Goal: Ask a question

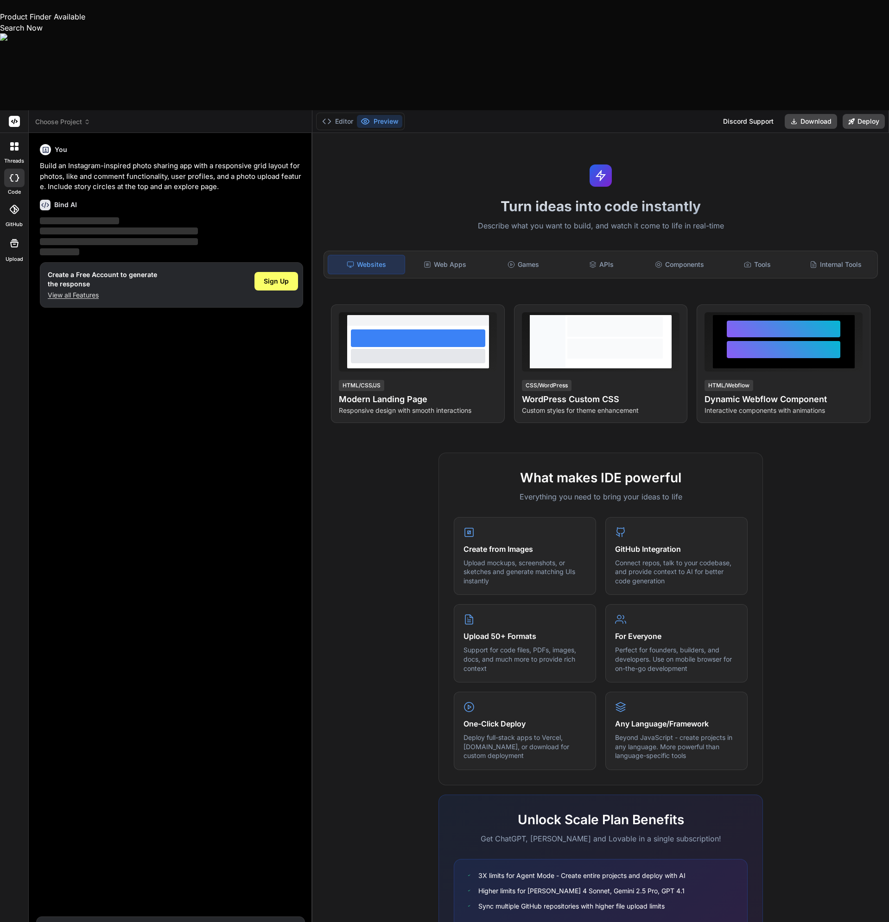
type textarea "x"
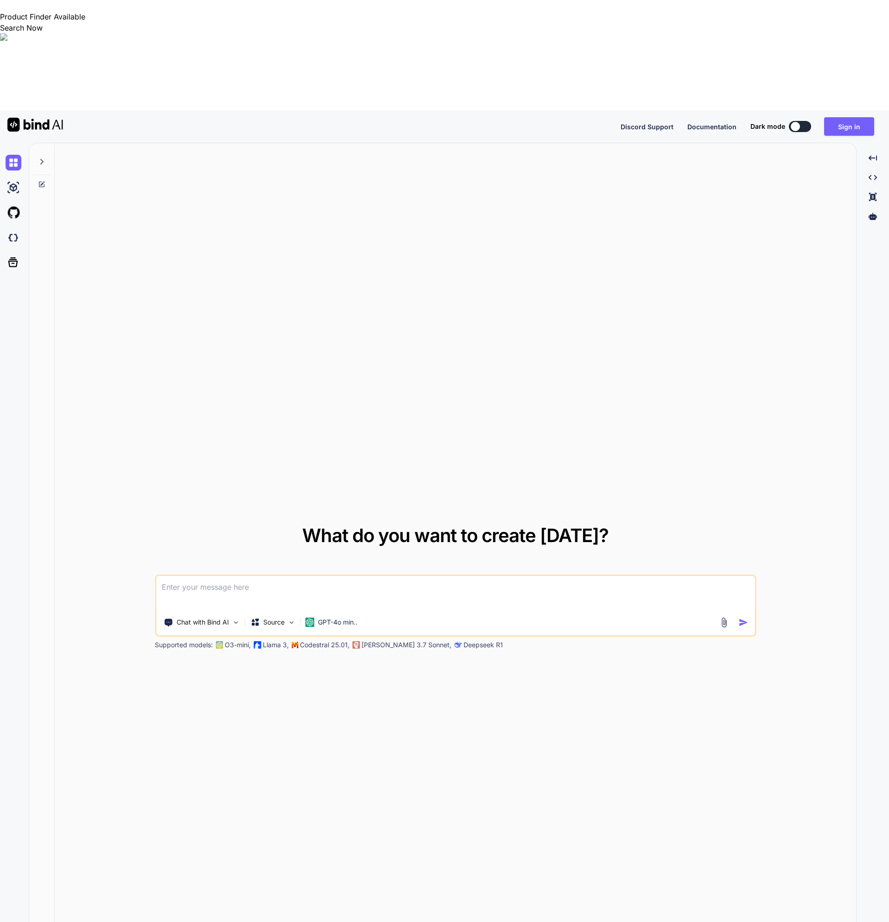
click at [205, 576] on textarea at bounding box center [455, 593] width 598 height 34
click at [317, 576] on textarea at bounding box center [455, 593] width 598 height 34
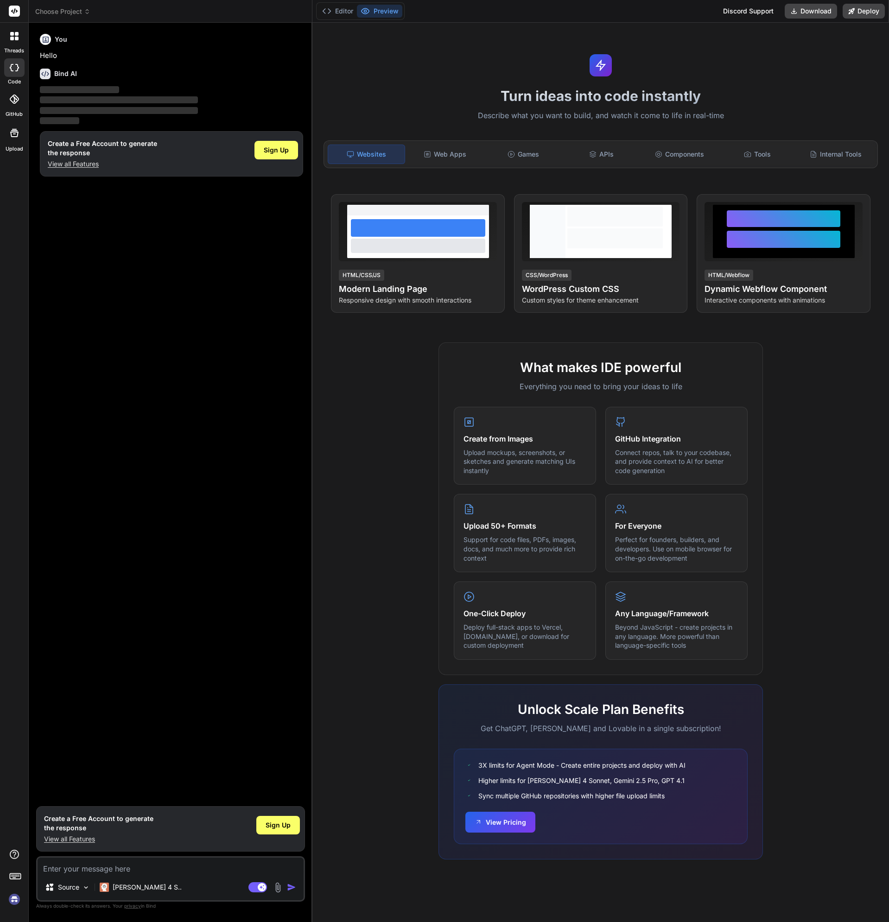
type textarea "x"
click at [17, 901] on img at bounding box center [14, 900] width 16 height 16
